Goal: Find specific page/section: Find specific page/section

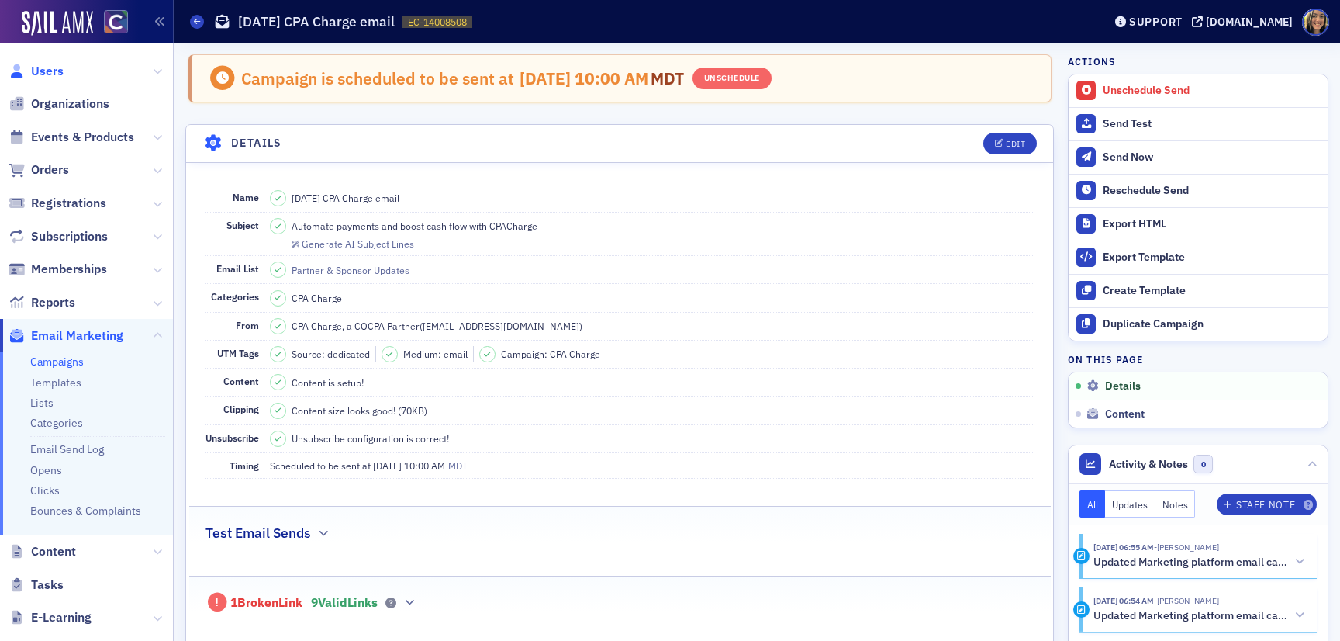
click at [51, 70] on span "Users" at bounding box center [47, 71] width 33 height 17
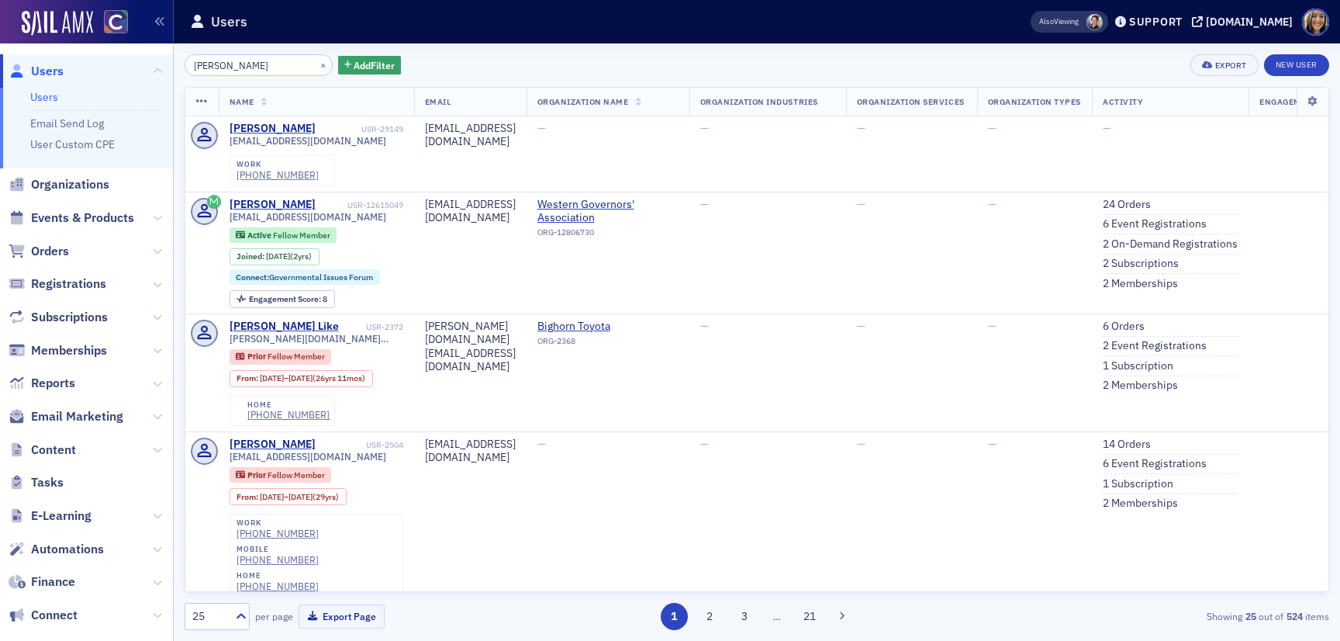
type input "[PERSON_NAME]"
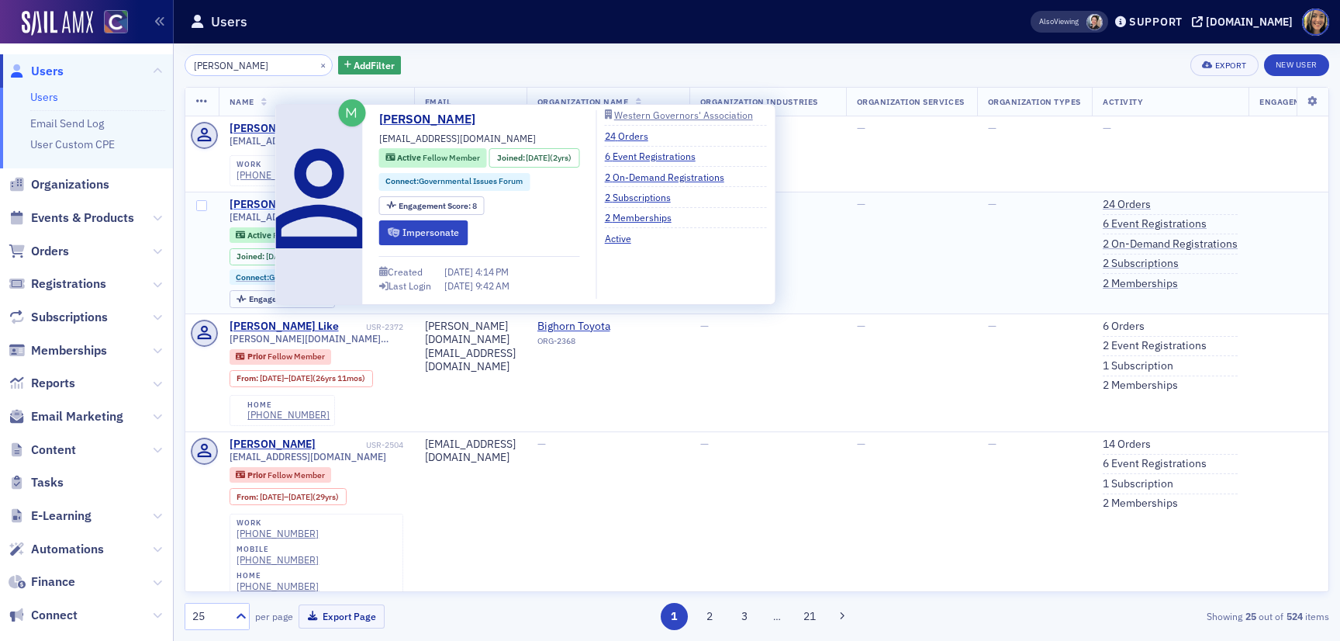
click at [261, 208] on div "[PERSON_NAME]" at bounding box center [273, 205] width 86 height 14
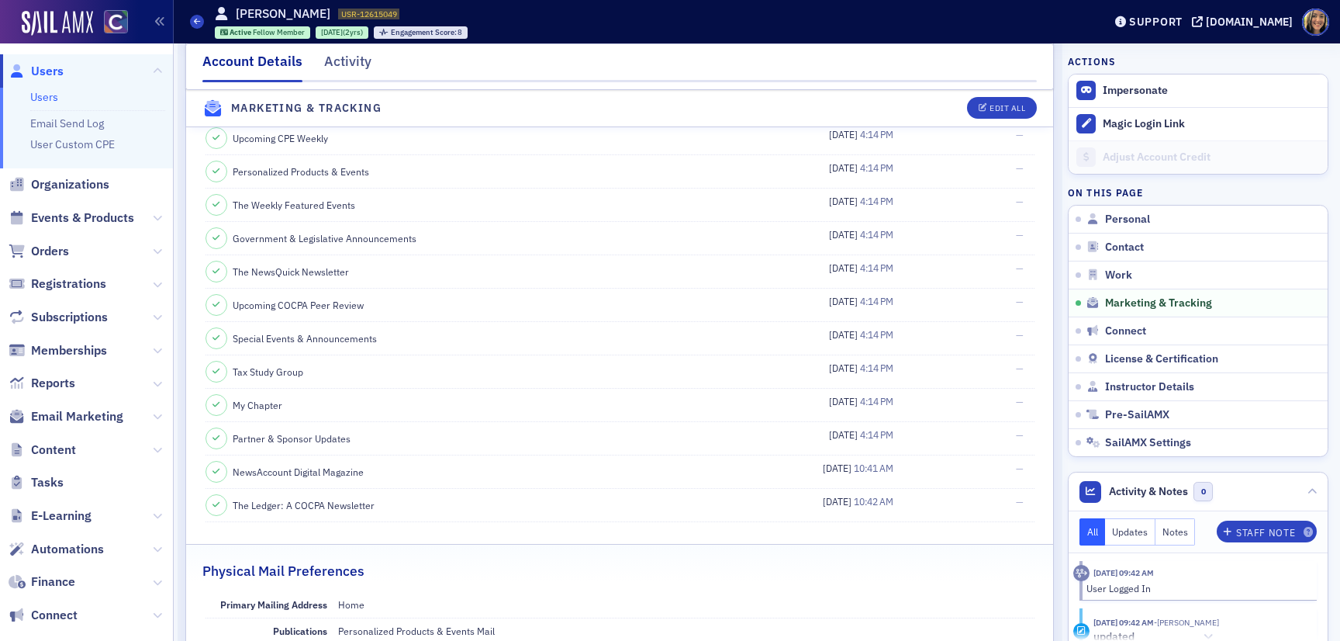
scroll to position [1587, 0]
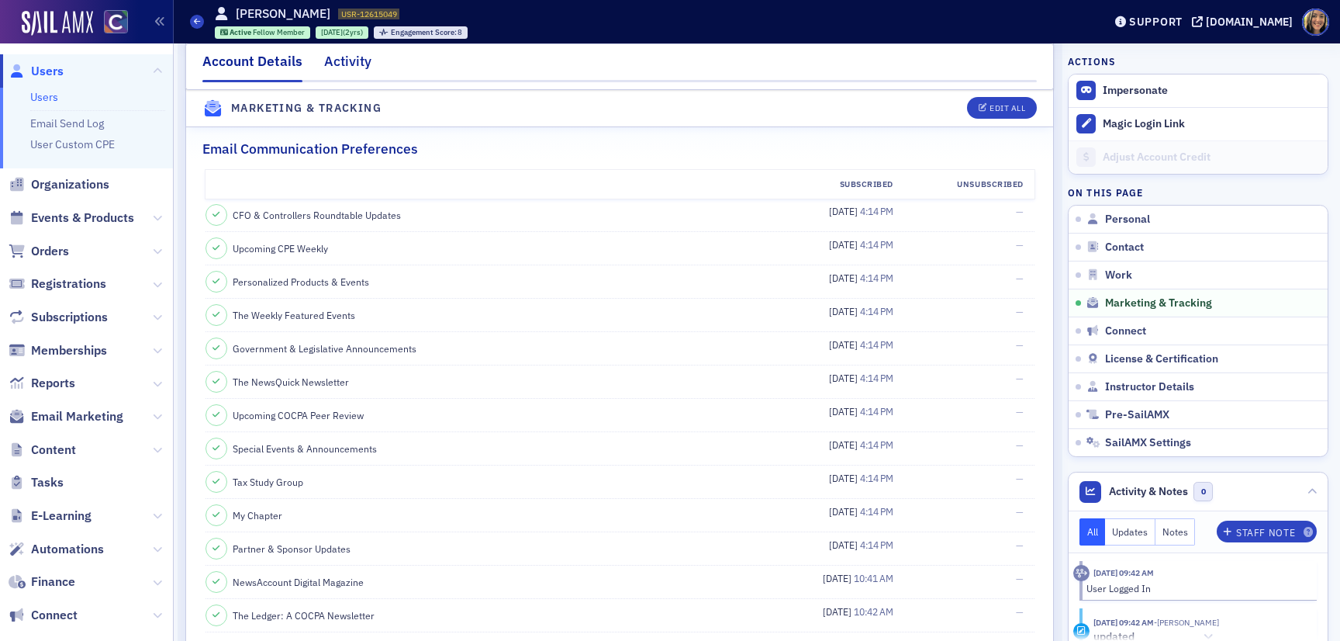
click at [358, 60] on div "Activity" at bounding box center [347, 65] width 47 height 29
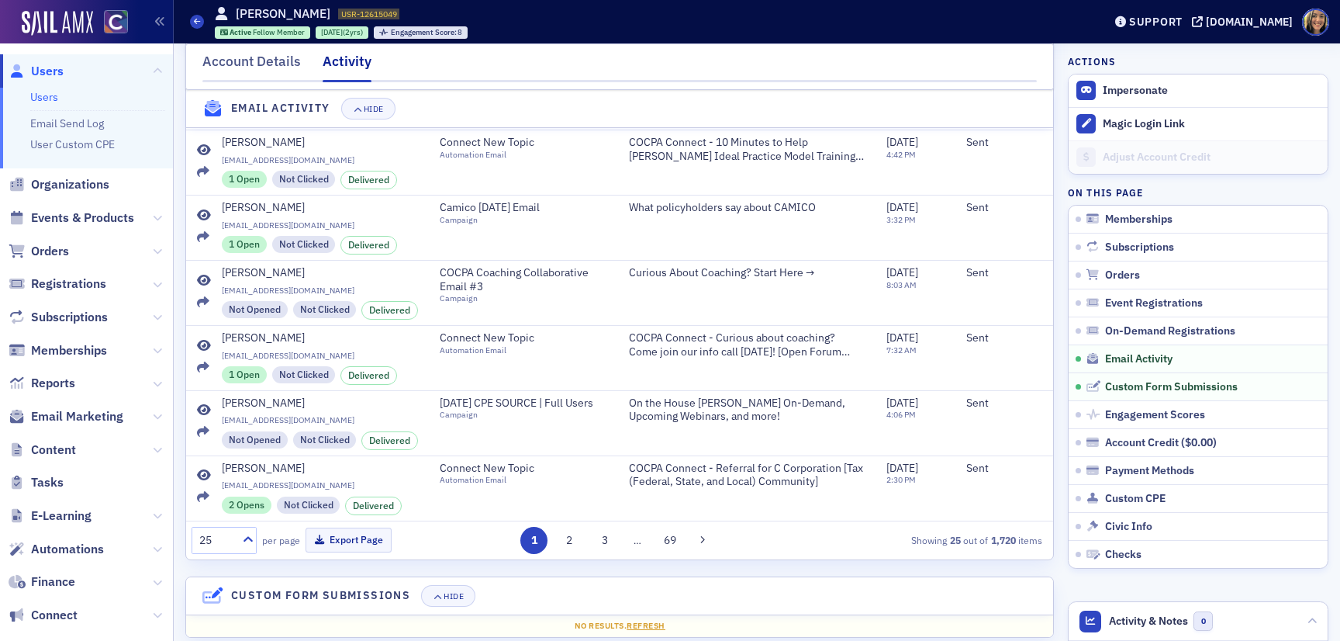
scroll to position [1921, 0]
